Goal: Task Accomplishment & Management: Use online tool/utility

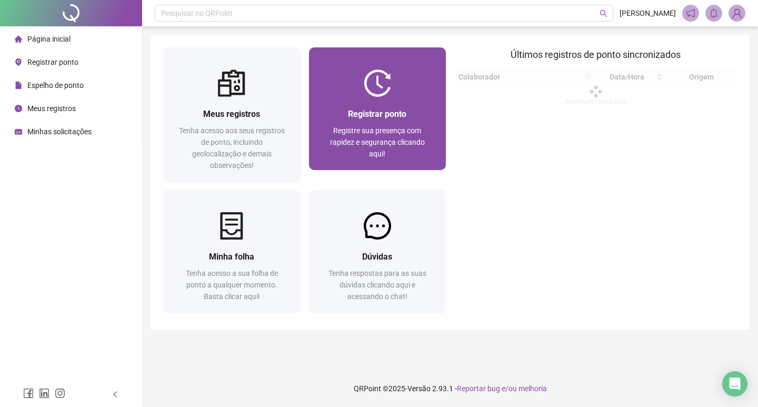
click at [387, 121] on div "Registrar ponto Registre sua presença com rapidez e segurança clicando aqui!" at bounding box center [378, 133] width 112 height 52
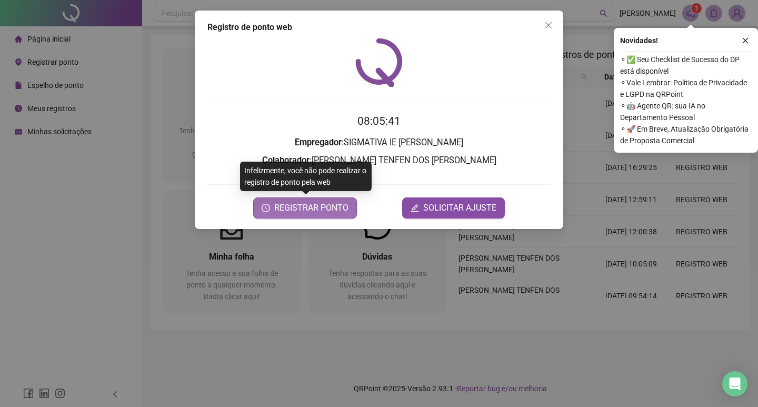
click at [341, 204] on span "REGISTRAR PONTO" at bounding box center [311, 208] width 74 height 13
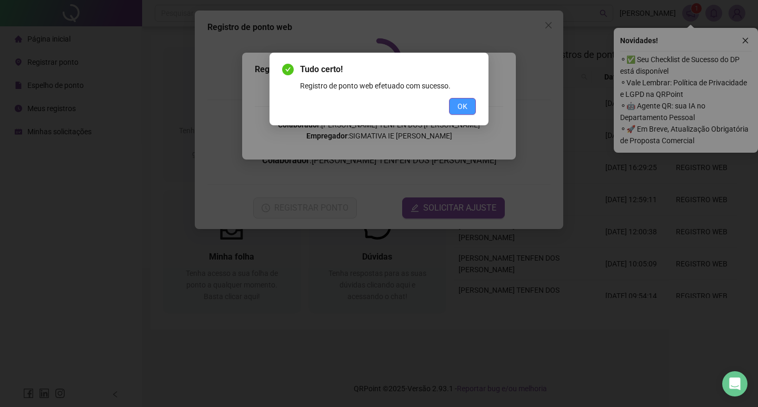
click at [458, 111] on span "OK" at bounding box center [463, 107] width 10 height 12
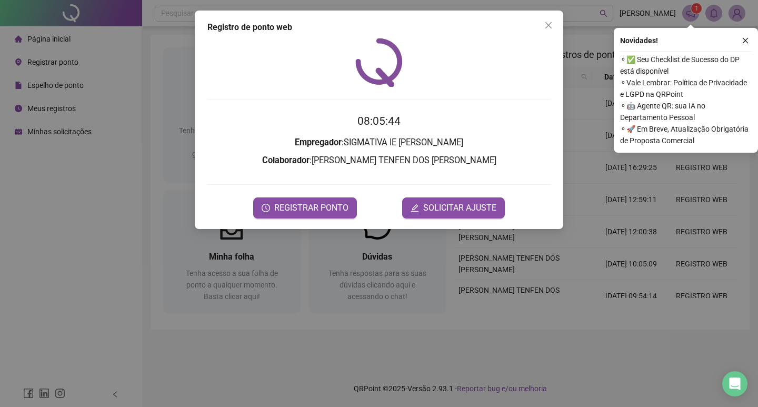
click at [745, 39] on icon "close" at bounding box center [745, 40] width 7 height 7
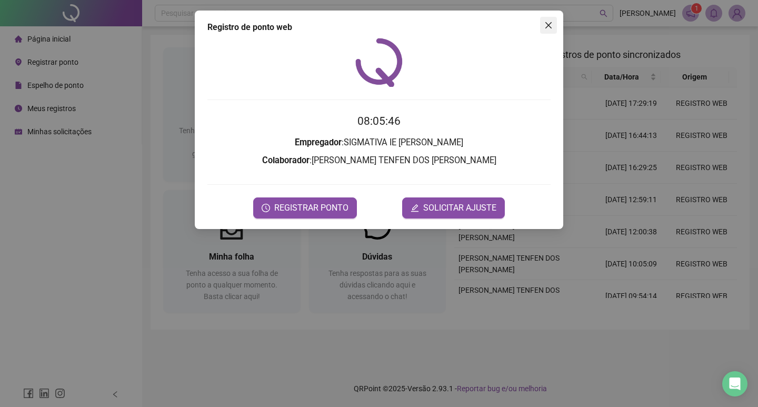
click at [551, 21] on icon "close" at bounding box center [549, 25] width 8 height 8
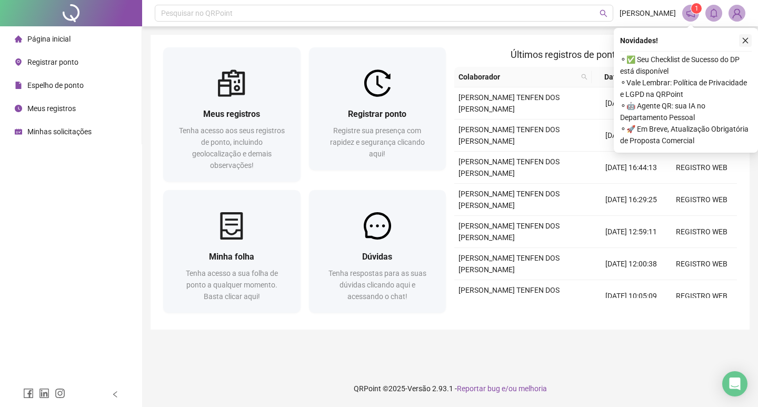
click at [744, 39] on icon "close" at bounding box center [745, 40] width 7 height 7
